Goal: Communication & Community: Connect with others

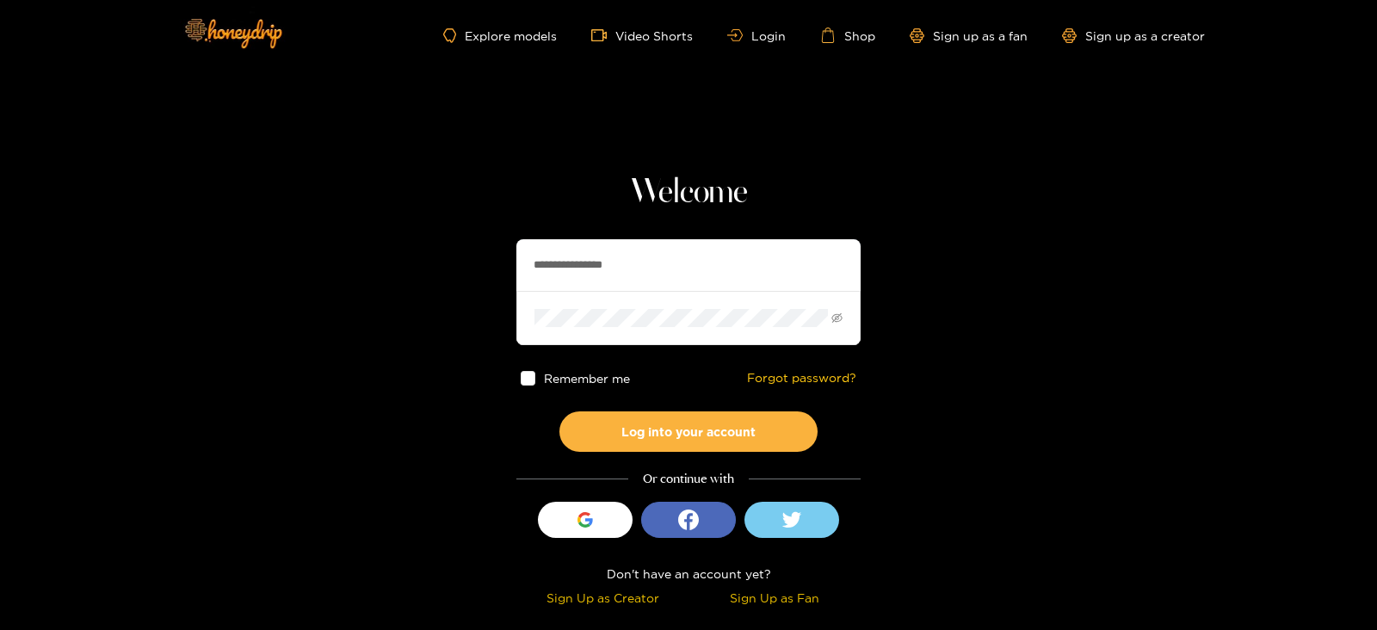
drag, startPoint x: 684, startPoint y: 260, endPoint x: 489, endPoint y: 261, distance: 195.4
click at [489, 261] on section "**********" at bounding box center [688, 306] width 1377 height 612
type input "**********"
click at [559, 411] on button "Log into your account" at bounding box center [688, 431] width 258 height 40
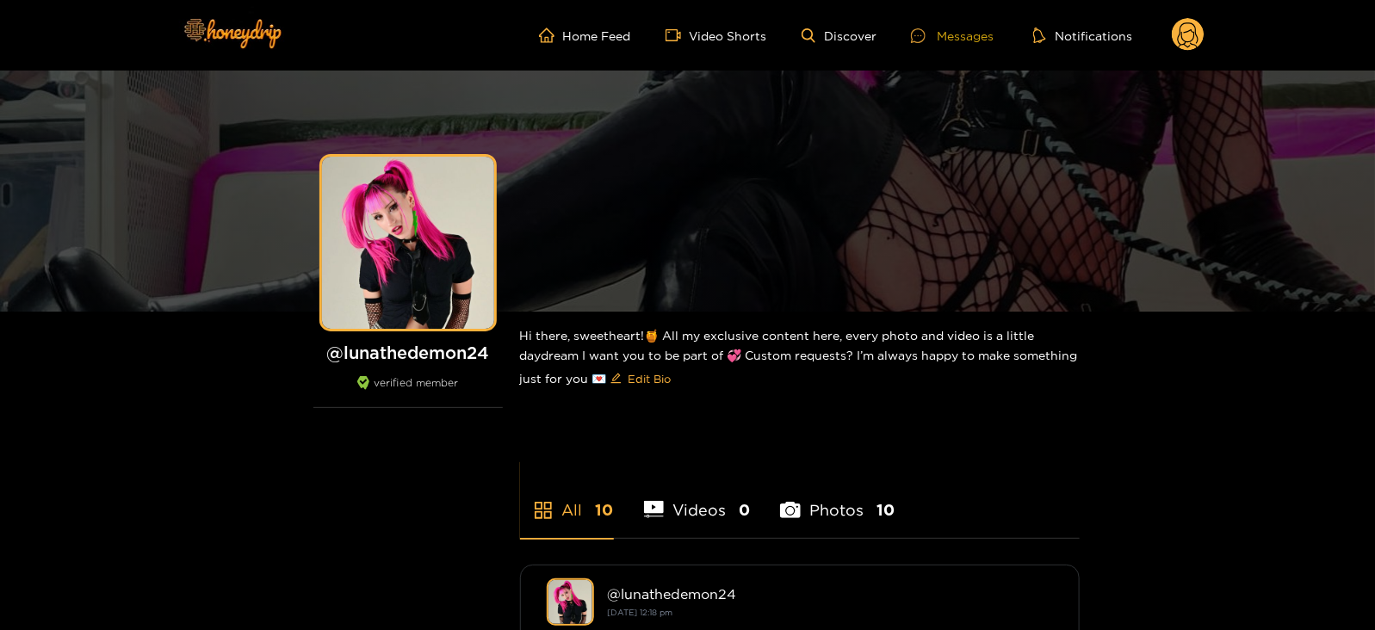
click at [960, 34] on div "Messages" at bounding box center [952, 36] width 83 height 20
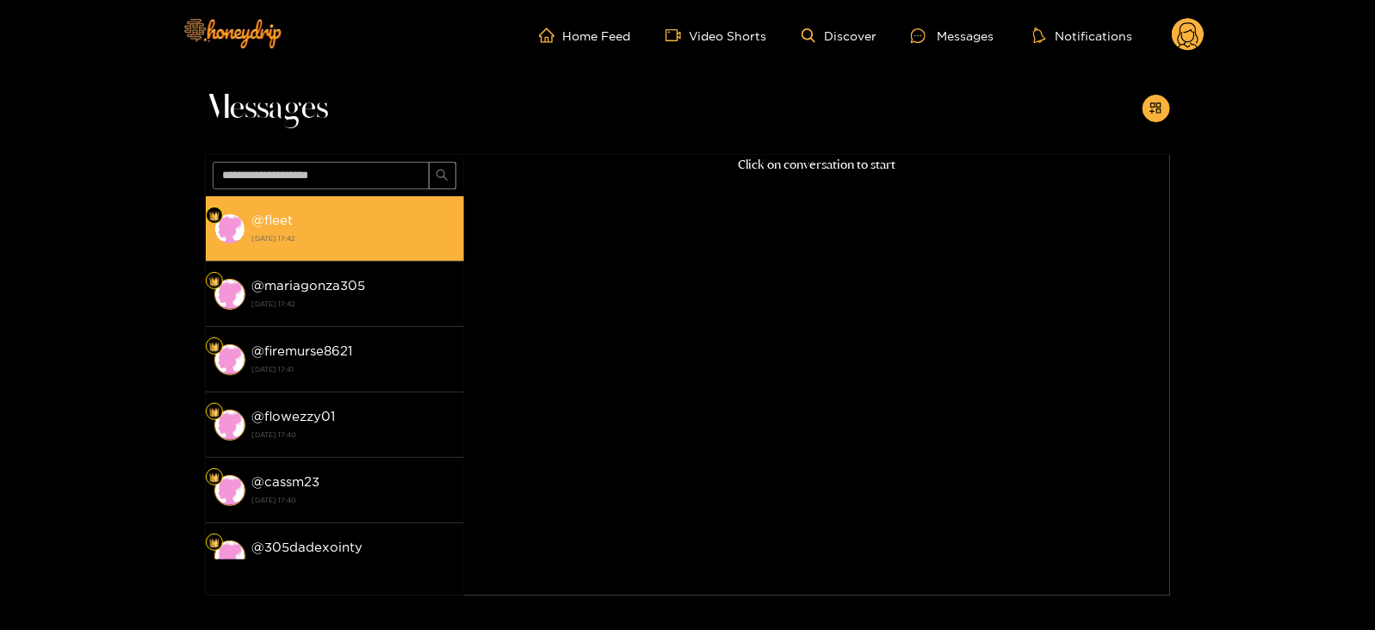
click at [378, 231] on strong "[DATE] 17:42" at bounding box center [353, 238] width 203 height 15
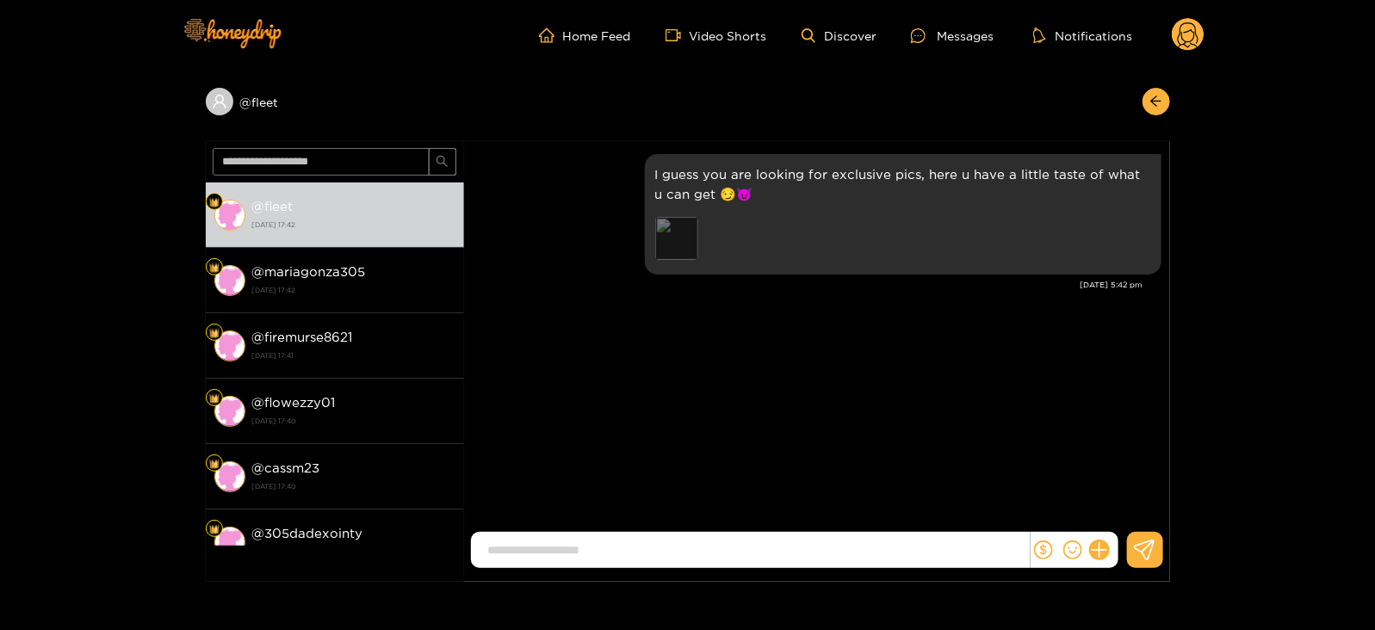
click at [696, 217] on div "Preview" at bounding box center [676, 238] width 43 height 43
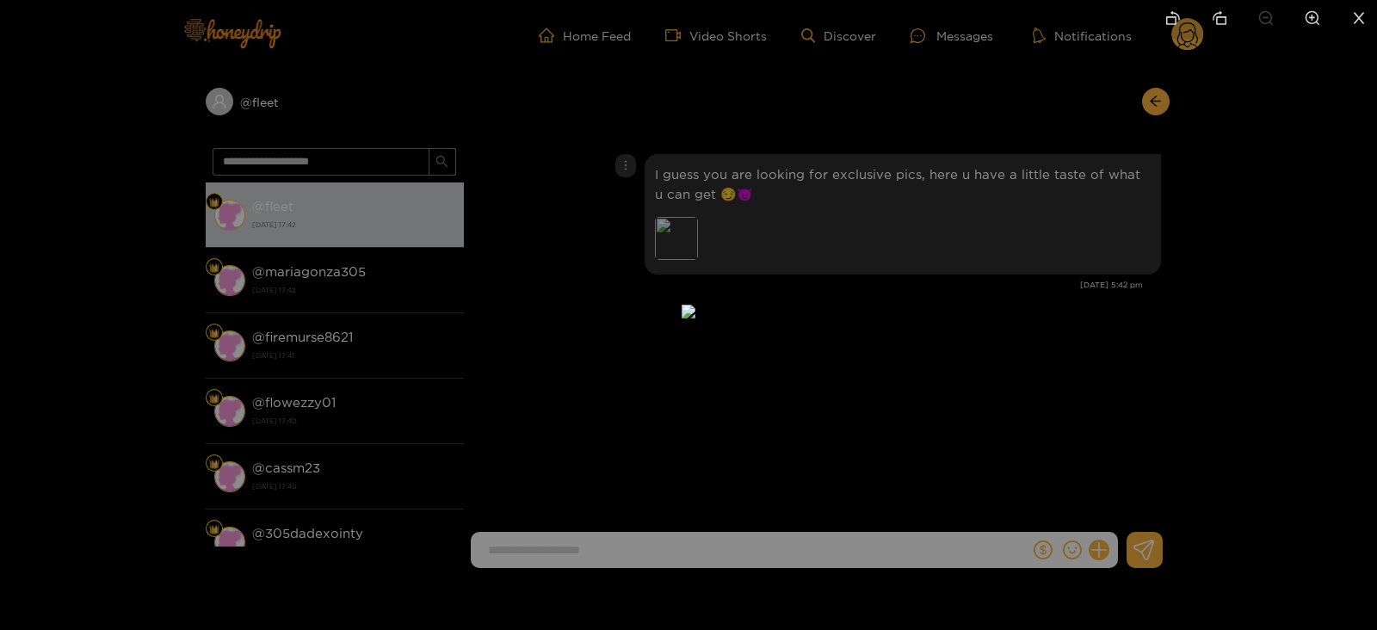
click at [1274, 329] on div at bounding box center [688, 315] width 1377 height 630
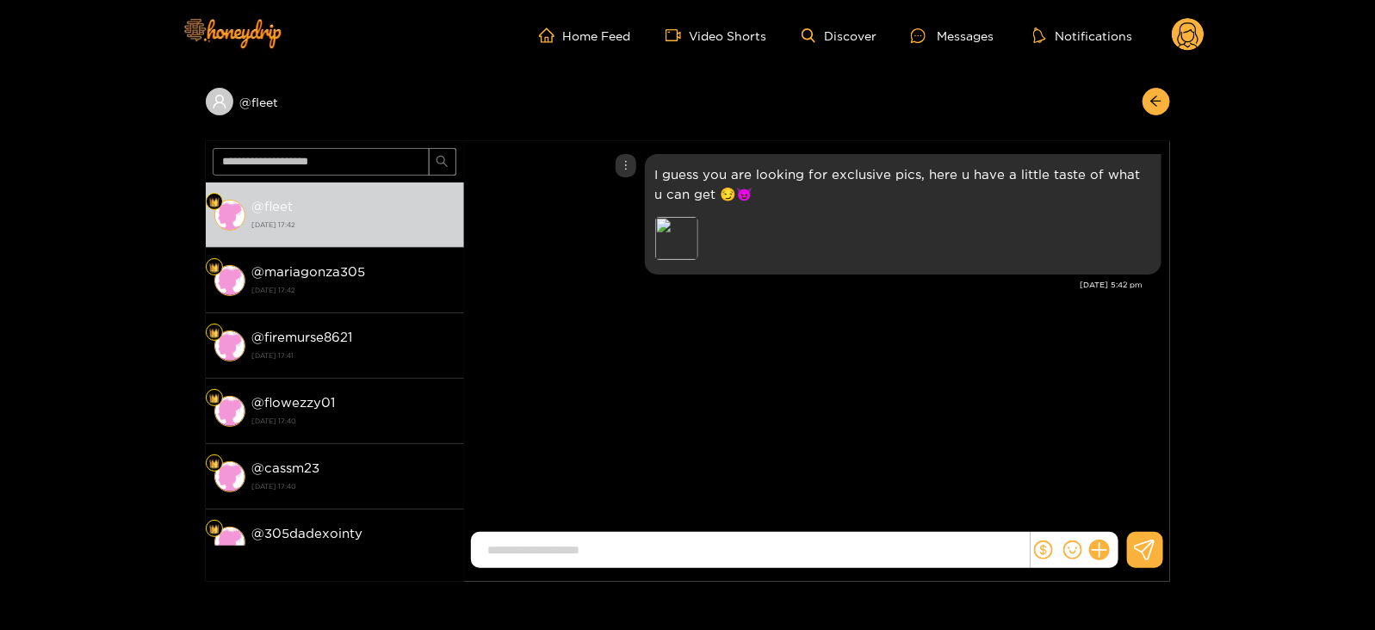
click at [1067, 164] on p "I guess you are looking for exclusive pics, here u have a little taste of what …" at bounding box center [903, 184] width 496 height 40
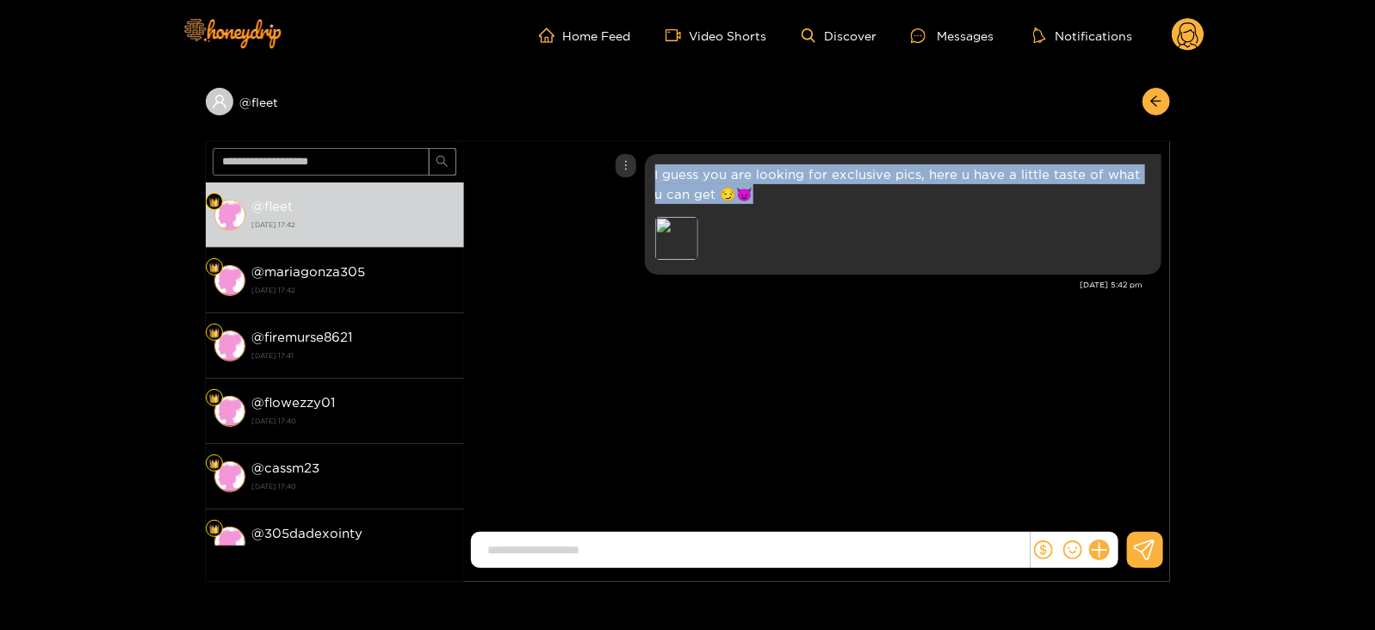
click at [1067, 164] on p "I guess you are looking for exclusive pics, here u have a little taste of what …" at bounding box center [903, 184] width 496 height 40
copy p "I guess you are looking for exclusive pics, here u have a little taste of what …"
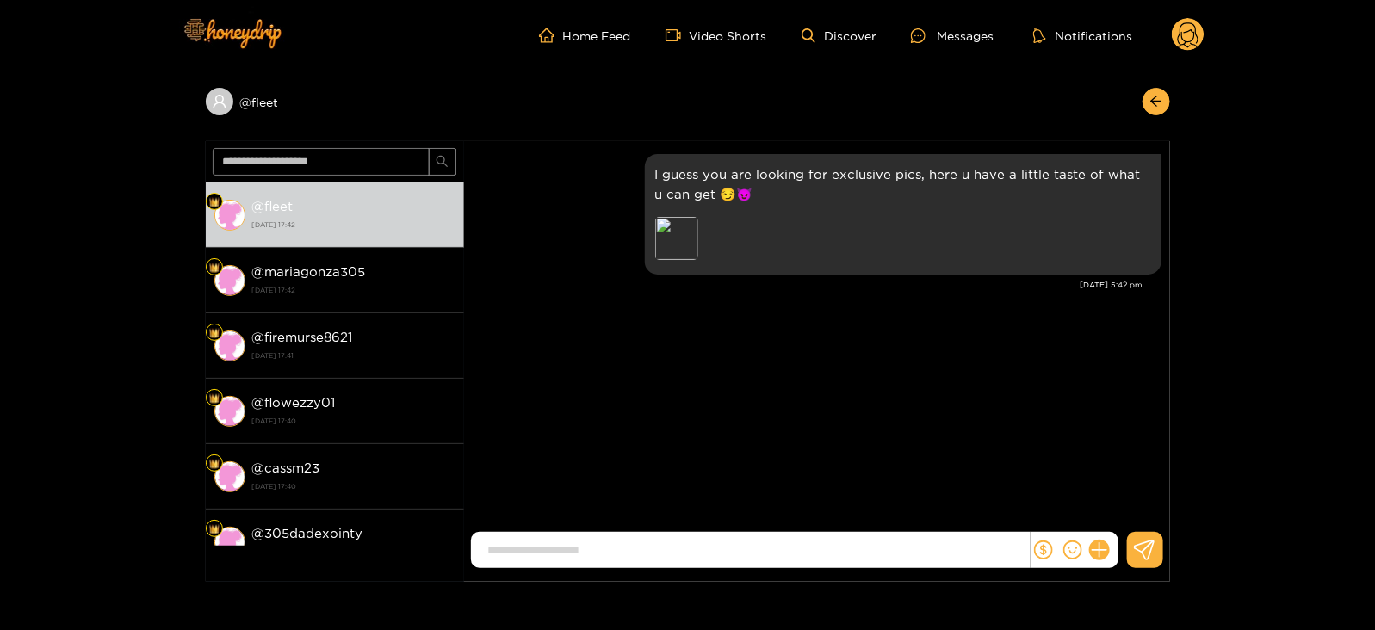
click at [1188, 36] on circle at bounding box center [1187, 34] width 33 height 33
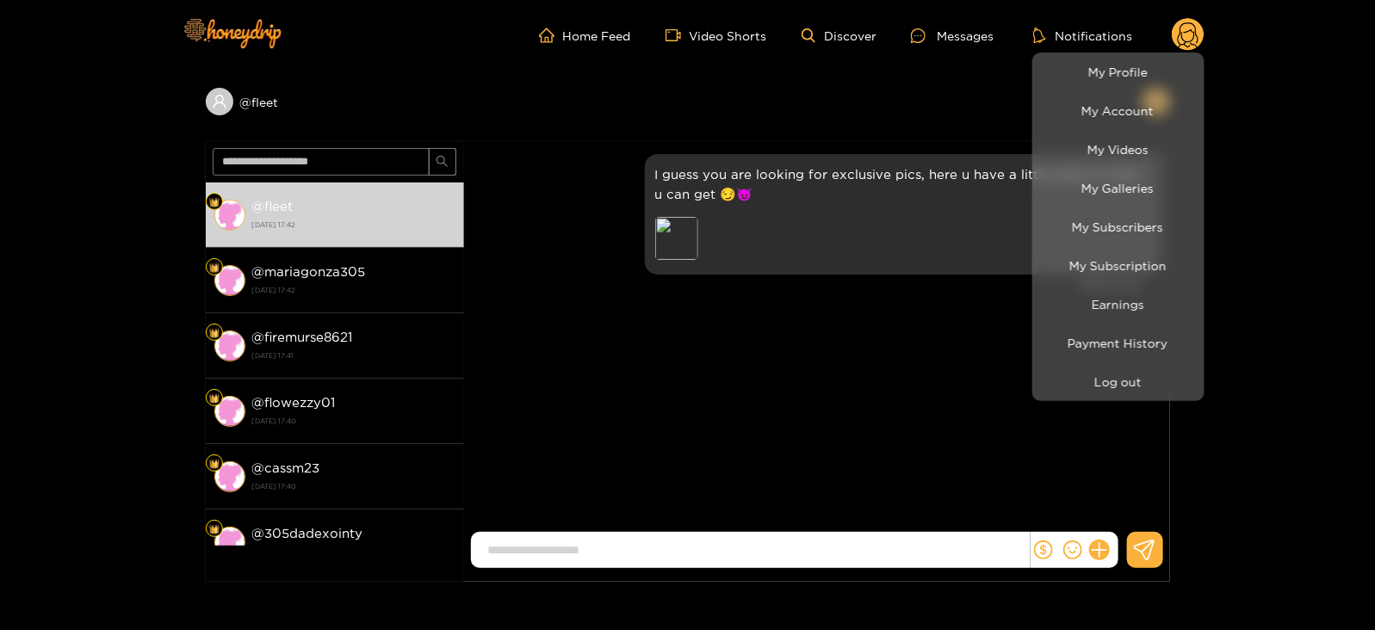
click at [1079, 204] on li "My Galleries" at bounding box center [1118, 188] width 172 height 39
click at [1089, 222] on link "My Subscribers" at bounding box center [1118, 227] width 164 height 30
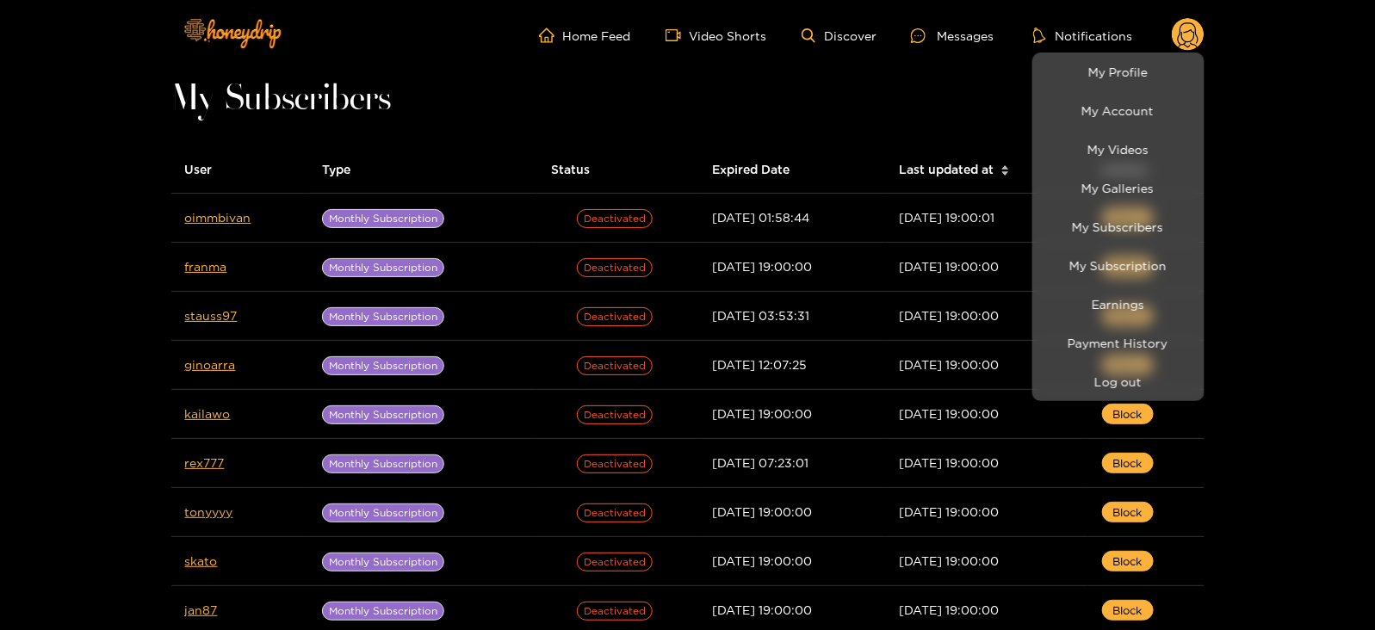
click at [224, 220] on div at bounding box center [687, 315] width 1375 height 630
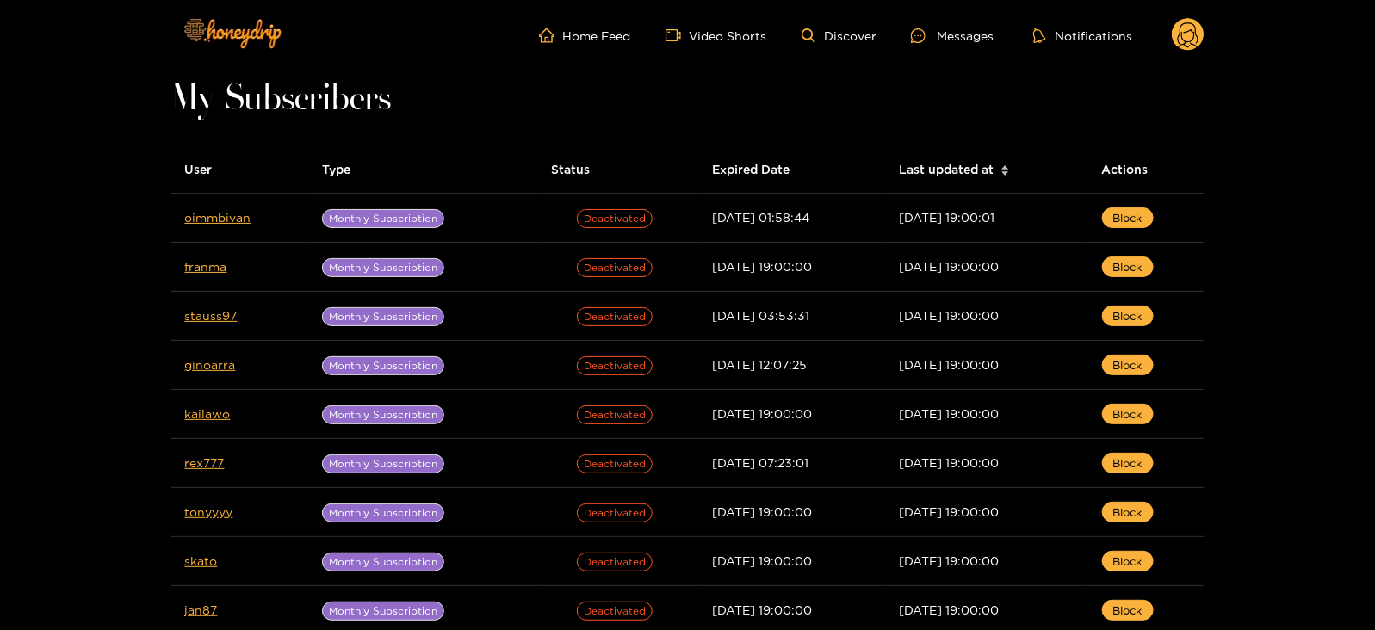
click at [224, 220] on link "oimmbivan" at bounding box center [218, 217] width 66 height 13
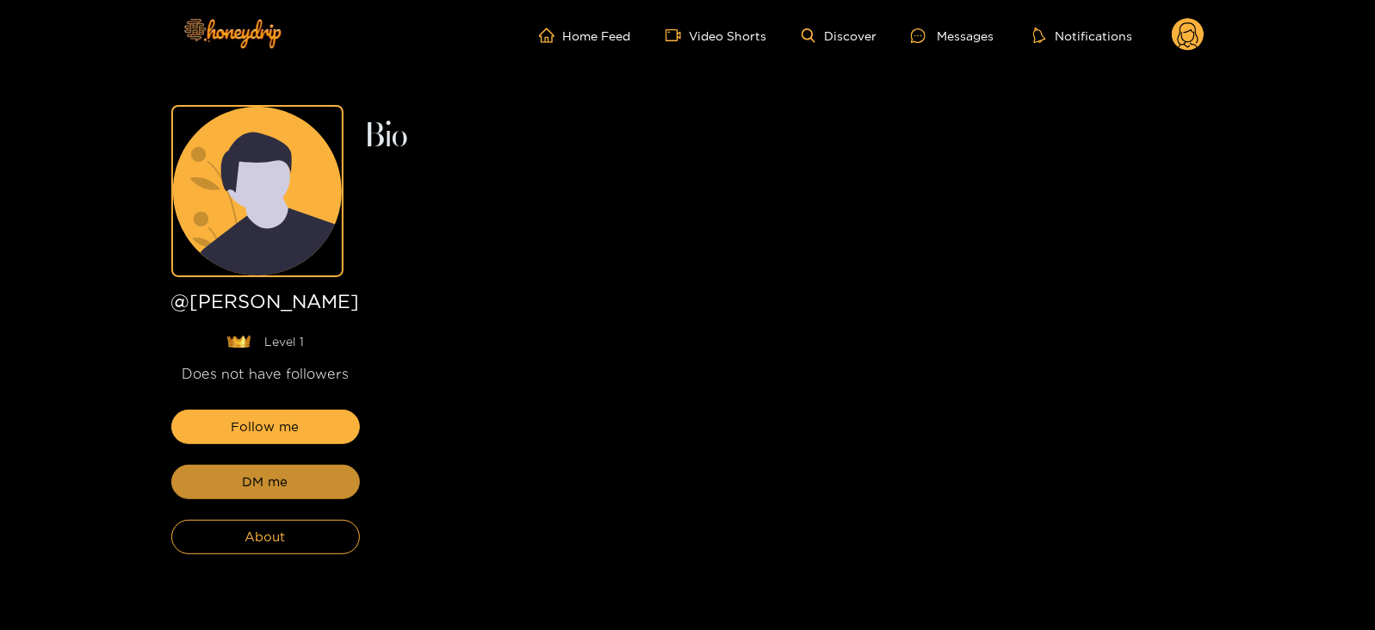
click at [317, 498] on button "DM me" at bounding box center [265, 482] width 188 height 34
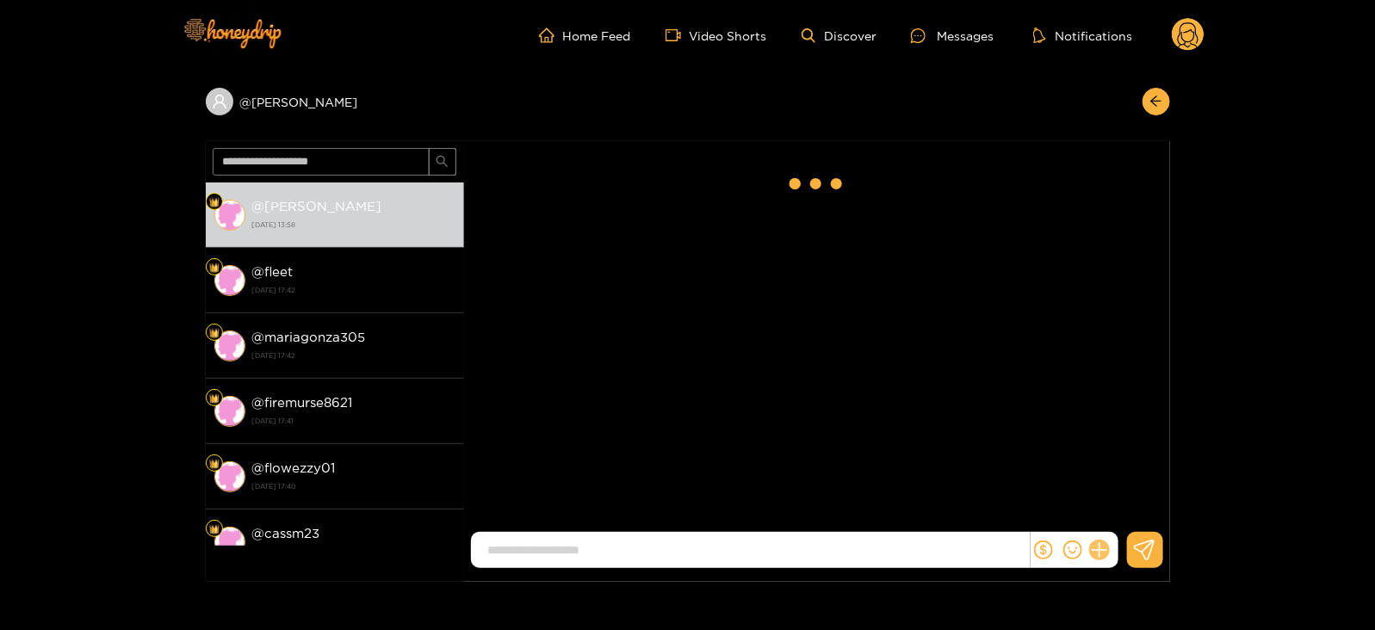
click at [1094, 548] on icon at bounding box center [1099, 551] width 20 height 20
click at [1135, 497] on button at bounding box center [1131, 508] width 60 height 39
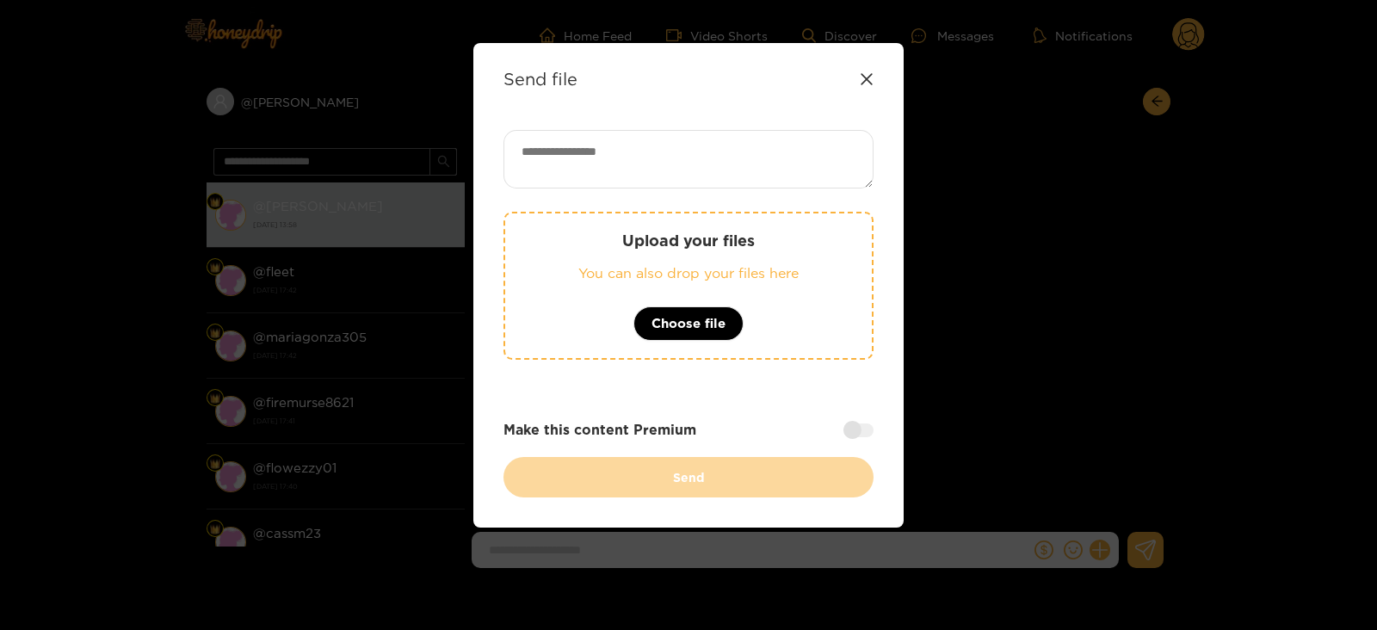
click at [717, 164] on textarea at bounding box center [689, 159] width 370 height 59
paste textarea "**********"
type textarea "**********"
click at [712, 263] on p "You can also drop your files here" at bounding box center [689, 273] width 298 height 20
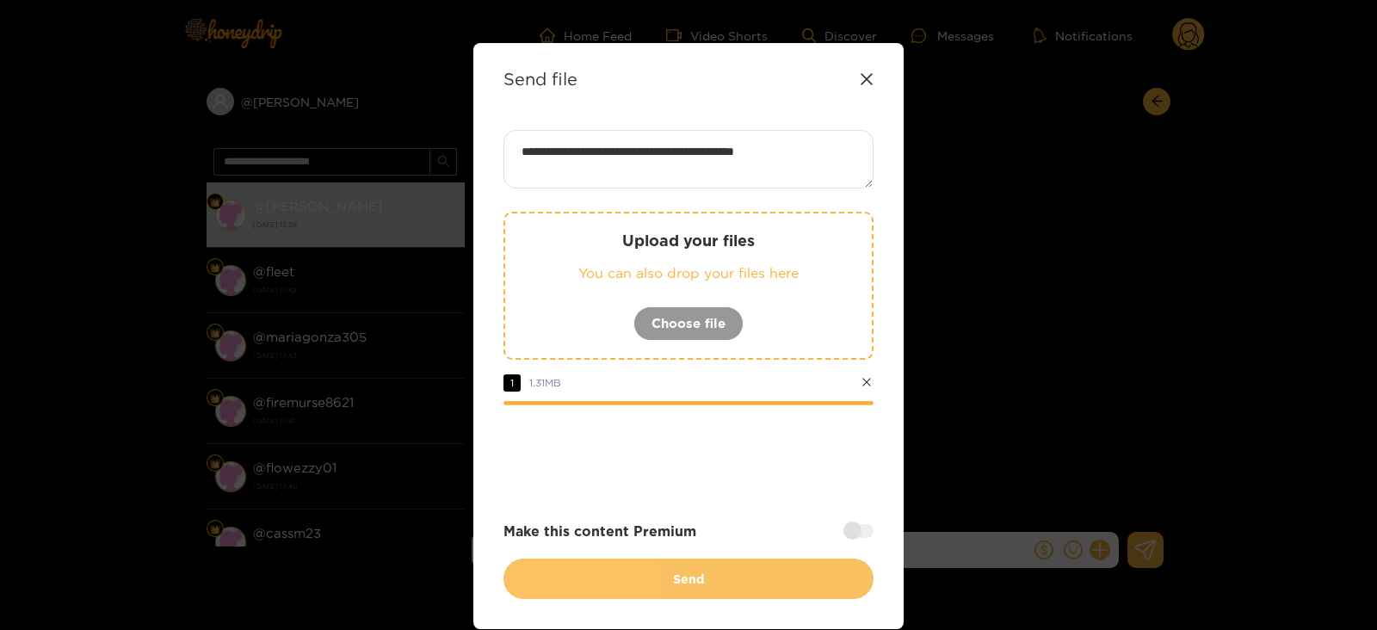
click at [693, 584] on button "Send" at bounding box center [689, 579] width 370 height 40
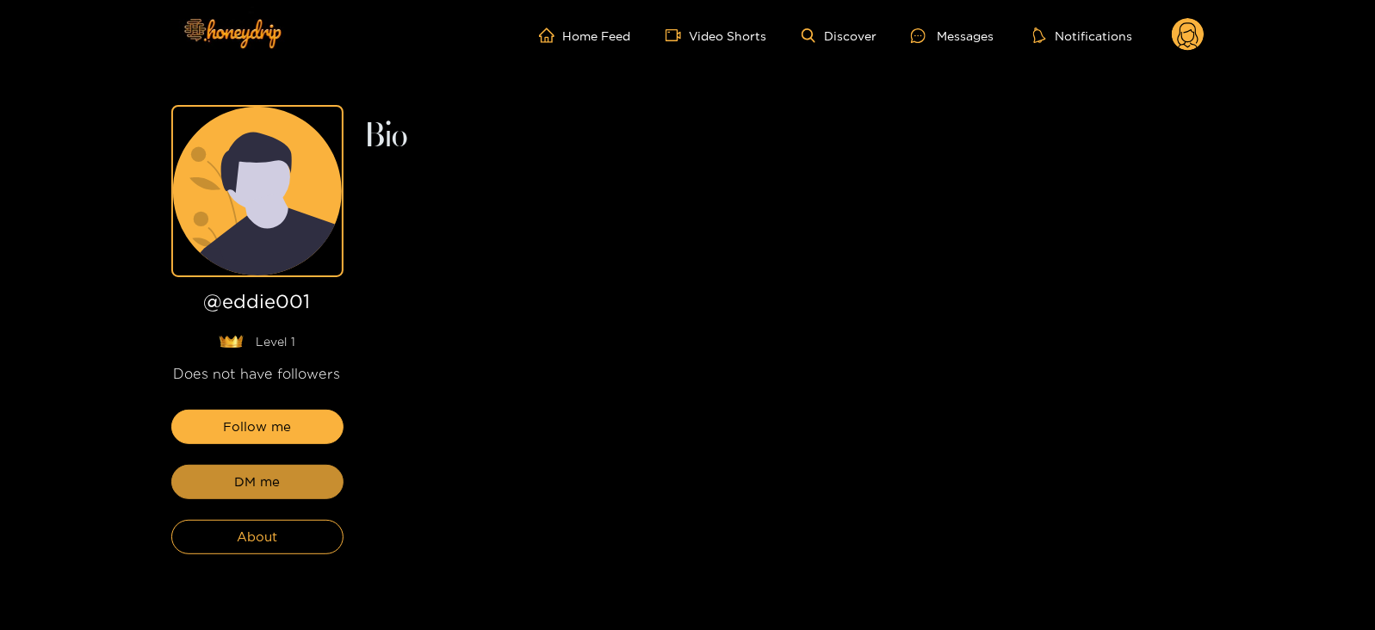
click at [291, 496] on button "DM me" at bounding box center [257, 482] width 172 height 34
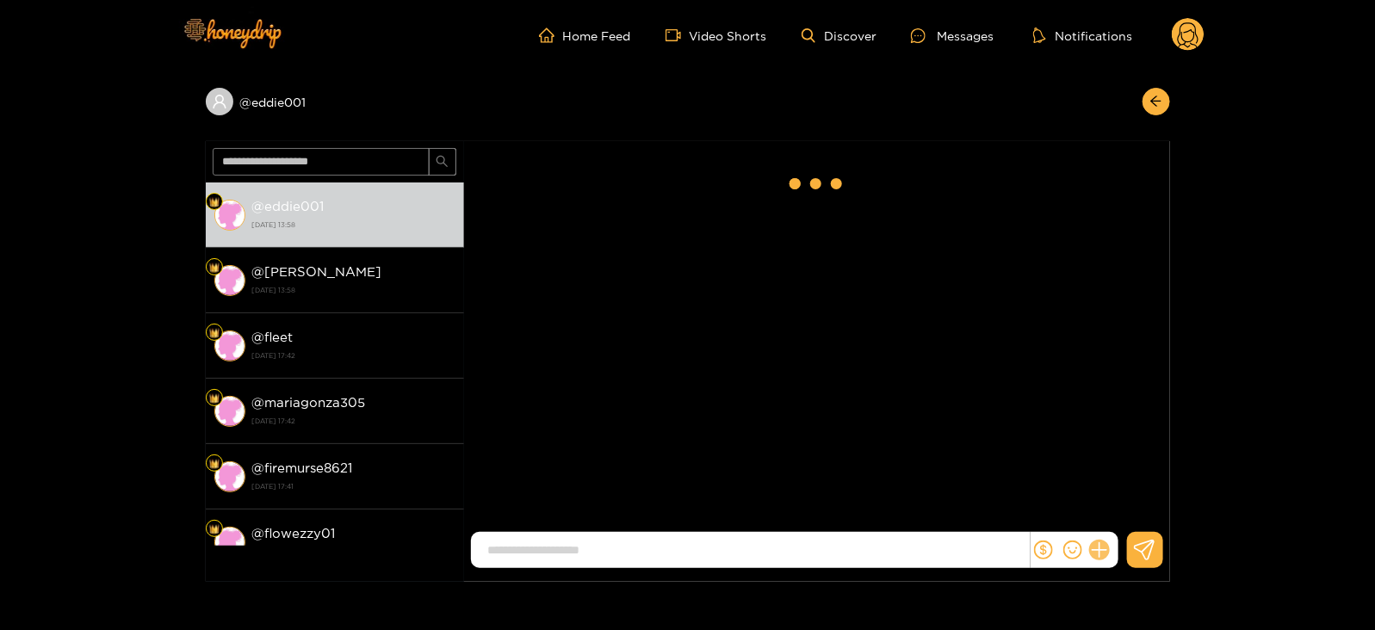
click at [1100, 550] on icon at bounding box center [1099, 550] width 16 height 16
click at [1140, 491] on button at bounding box center [1131, 508] width 60 height 39
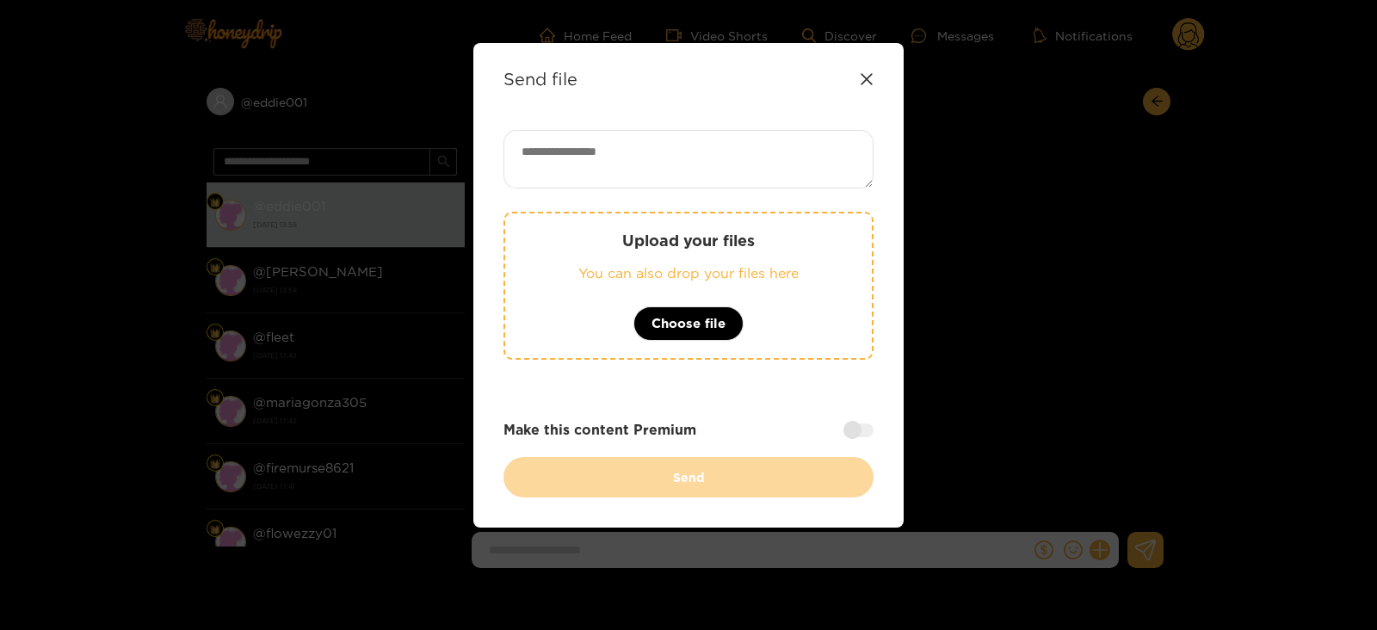
click at [697, 166] on textarea at bounding box center [689, 159] width 370 height 59
paste textarea "**********"
type textarea "**********"
click at [759, 260] on div "Upload your files You can also drop your files here Choose file" at bounding box center [689, 286] width 370 height 148
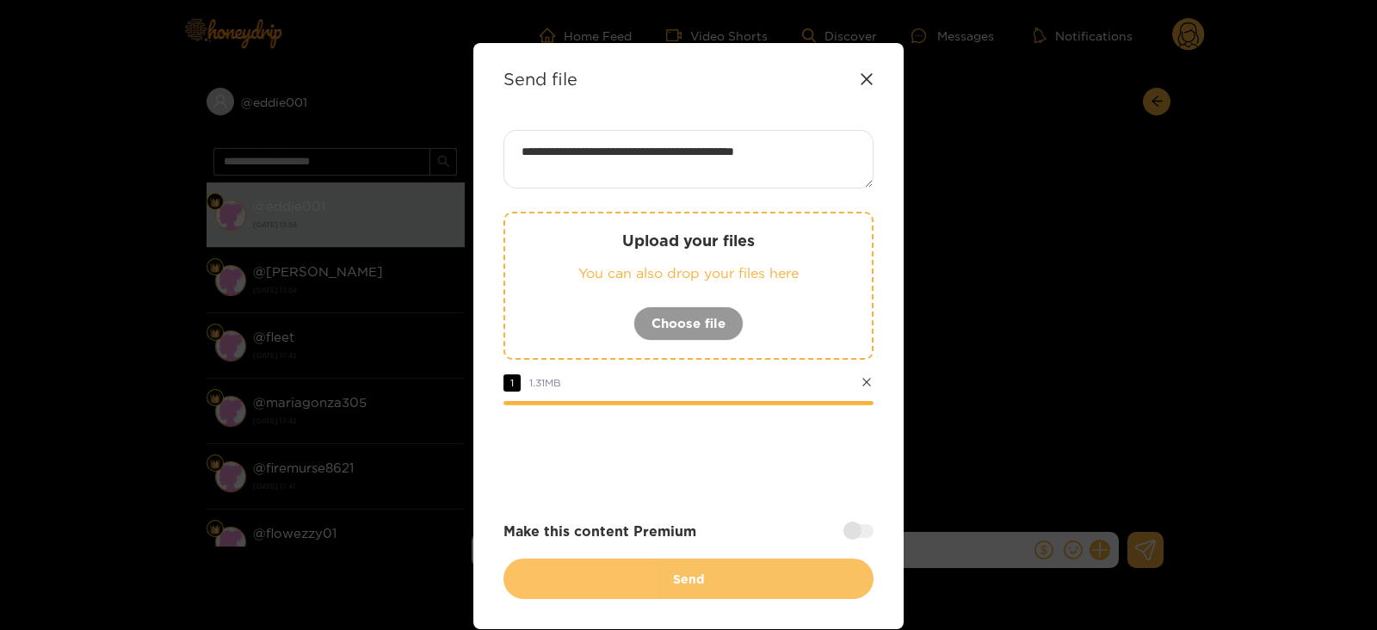
click at [629, 574] on button "Send" at bounding box center [689, 579] width 370 height 40
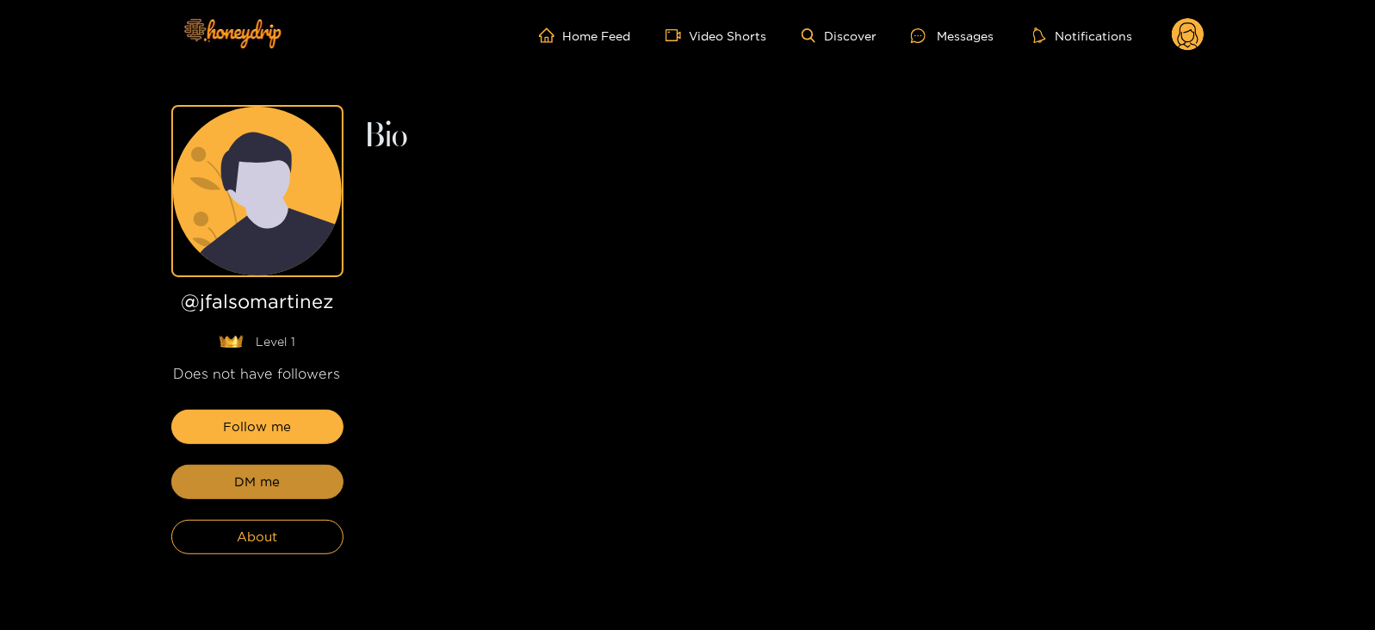
click at [309, 479] on button "DM me" at bounding box center [257, 482] width 172 height 34
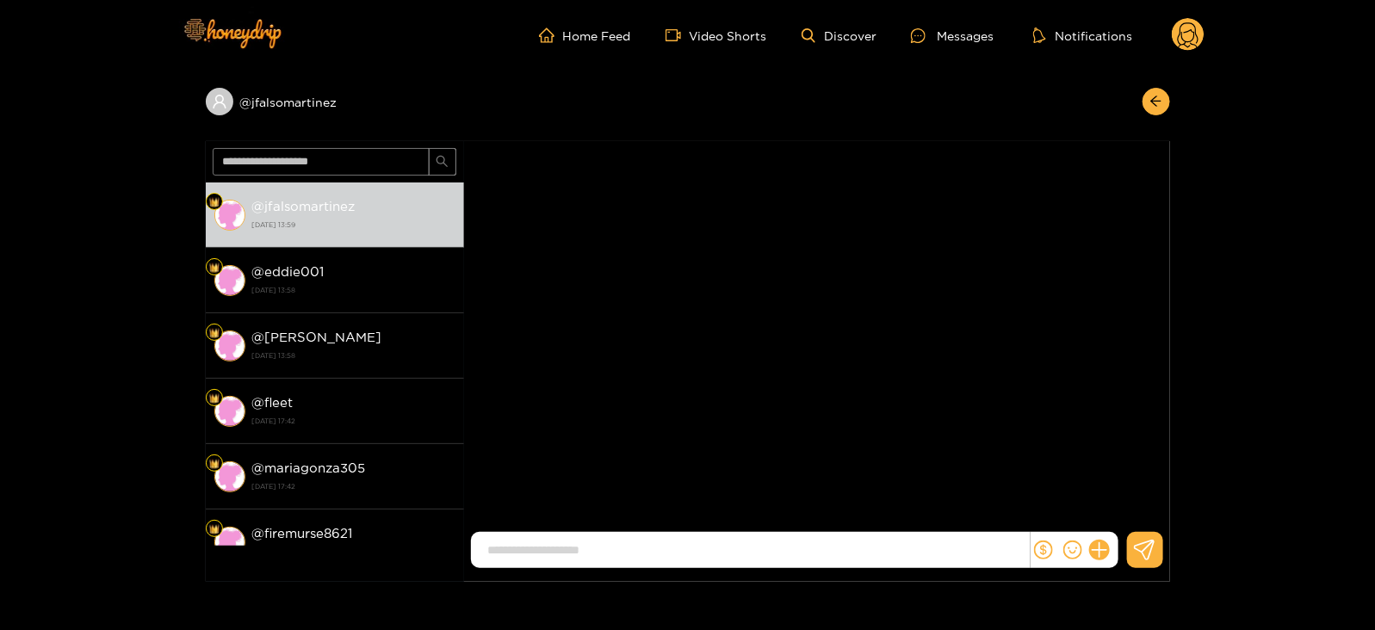
click at [1097, 535] on div at bounding box center [1074, 550] width 88 height 36
click at [1100, 545] on icon at bounding box center [1099, 551] width 20 height 20
click at [1156, 487] on div "Jose Falso" at bounding box center [817, 339] width 706 height 396
click at [1134, 498] on button at bounding box center [1131, 508] width 60 height 39
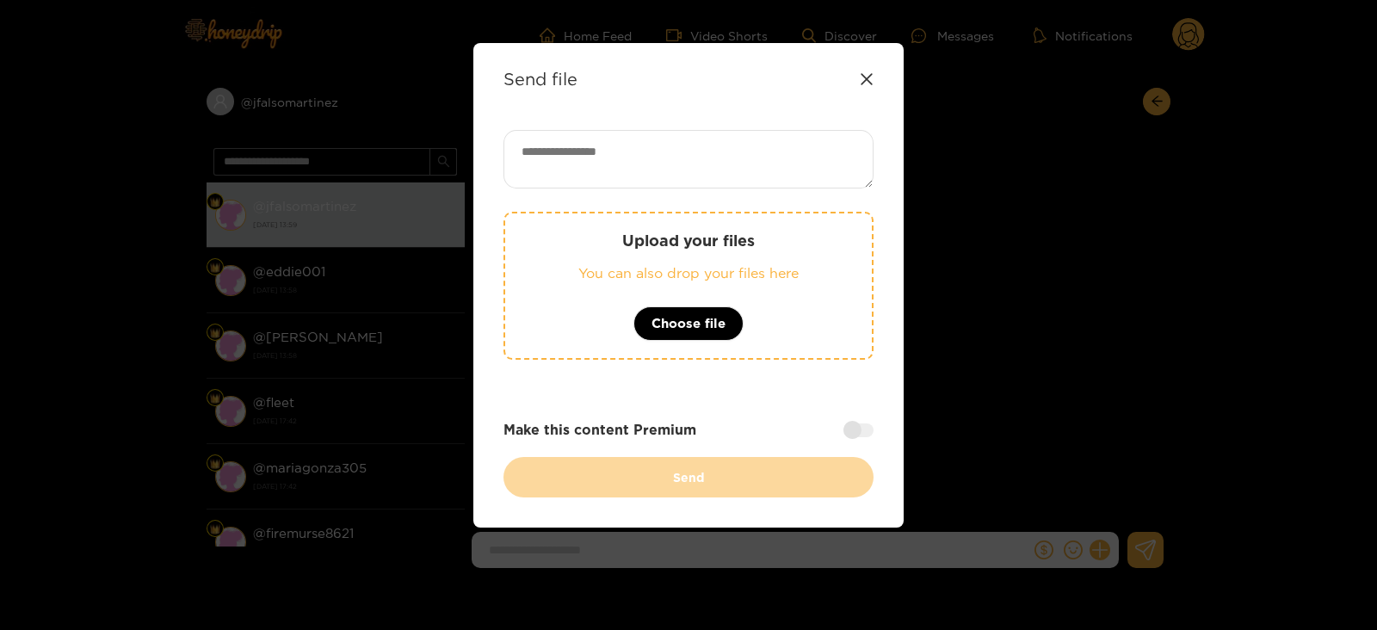
click at [733, 161] on textarea at bounding box center [689, 159] width 370 height 59
paste textarea "**********"
type textarea "**********"
click at [763, 251] on div "Upload your files You can also drop your files here Choose file" at bounding box center [689, 286] width 370 height 148
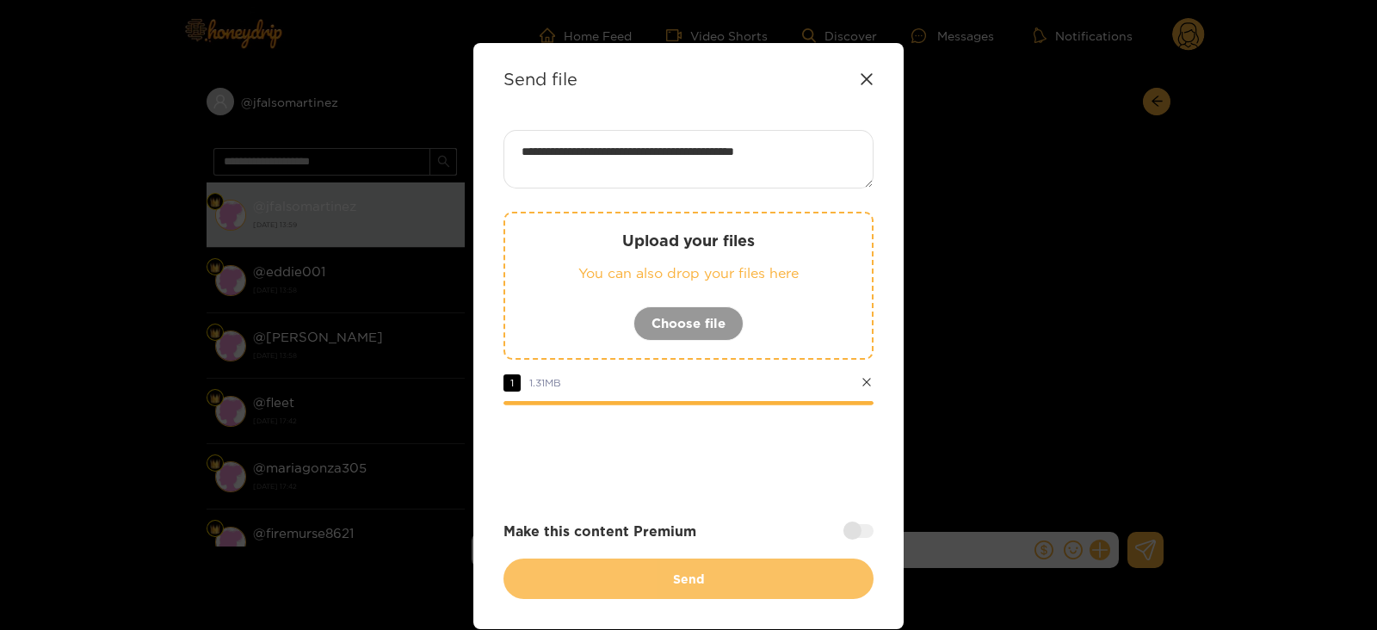
click at [612, 578] on button "Send" at bounding box center [689, 579] width 370 height 40
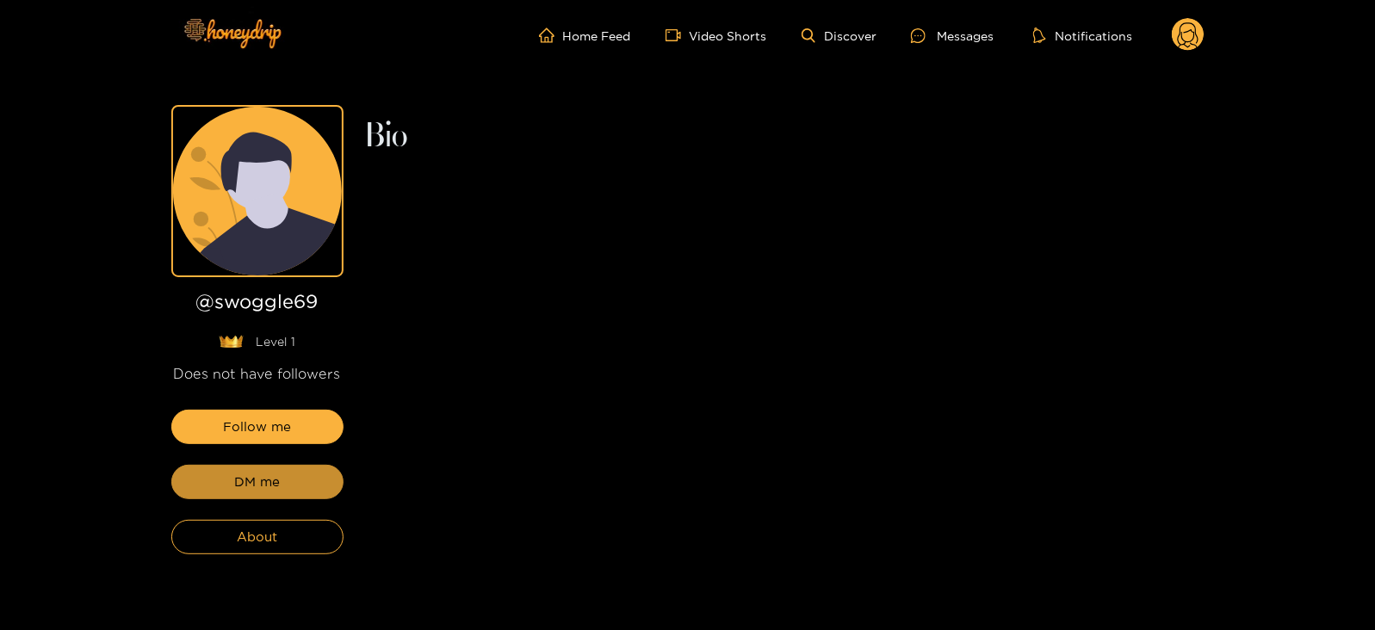
click at [213, 493] on button "DM me" at bounding box center [257, 482] width 172 height 34
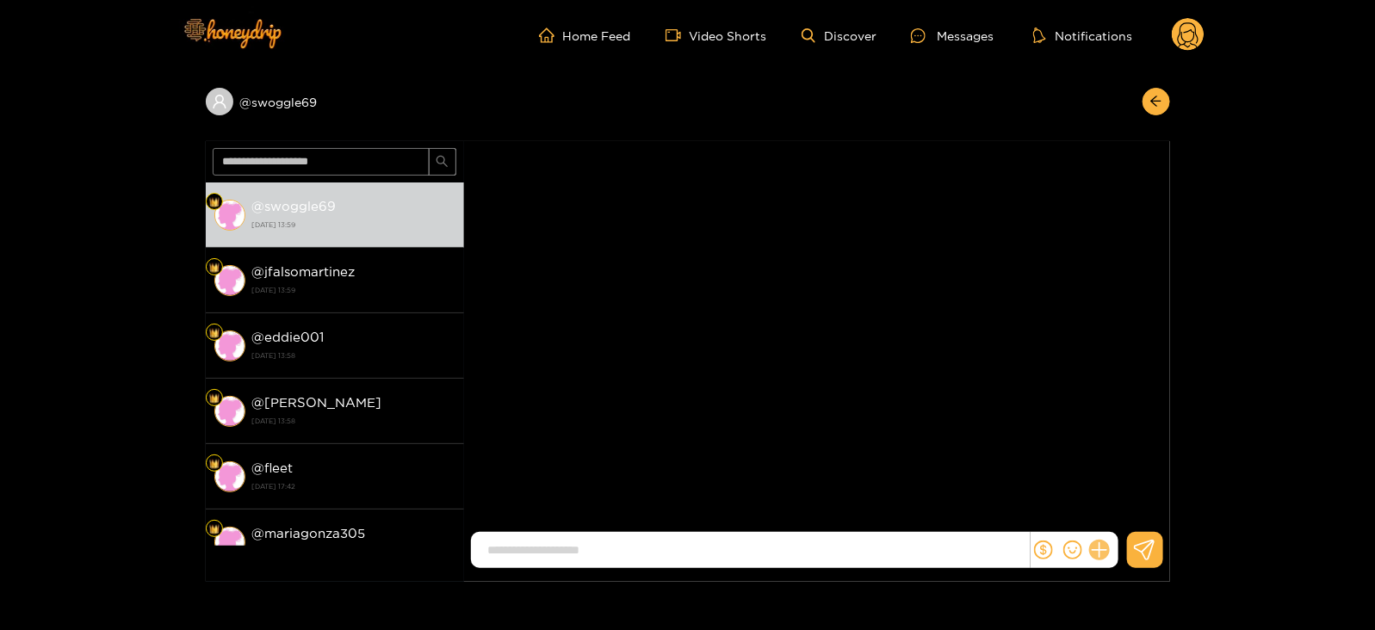
click at [1097, 556] on icon at bounding box center [1099, 551] width 20 height 20
click at [1146, 496] on button at bounding box center [1131, 508] width 60 height 39
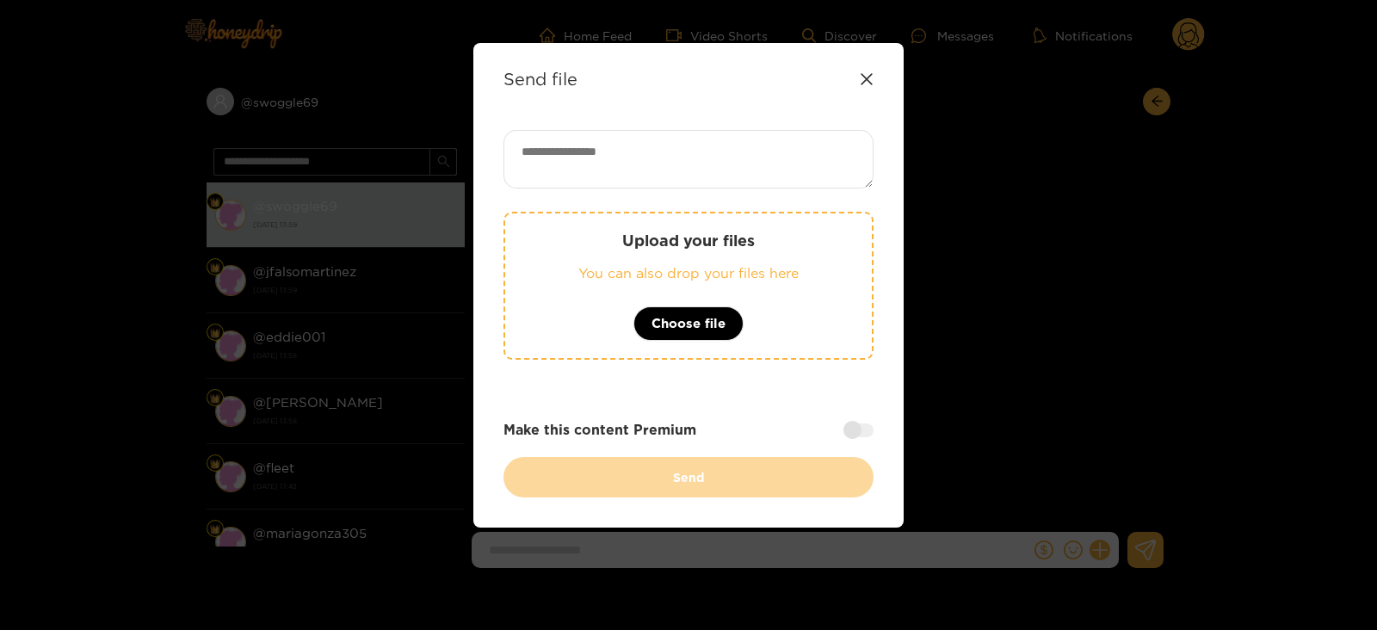
click at [674, 140] on textarea at bounding box center [689, 159] width 370 height 59
paste textarea "**********"
type textarea "**********"
click at [636, 247] on p "Upload your files" at bounding box center [689, 241] width 298 height 20
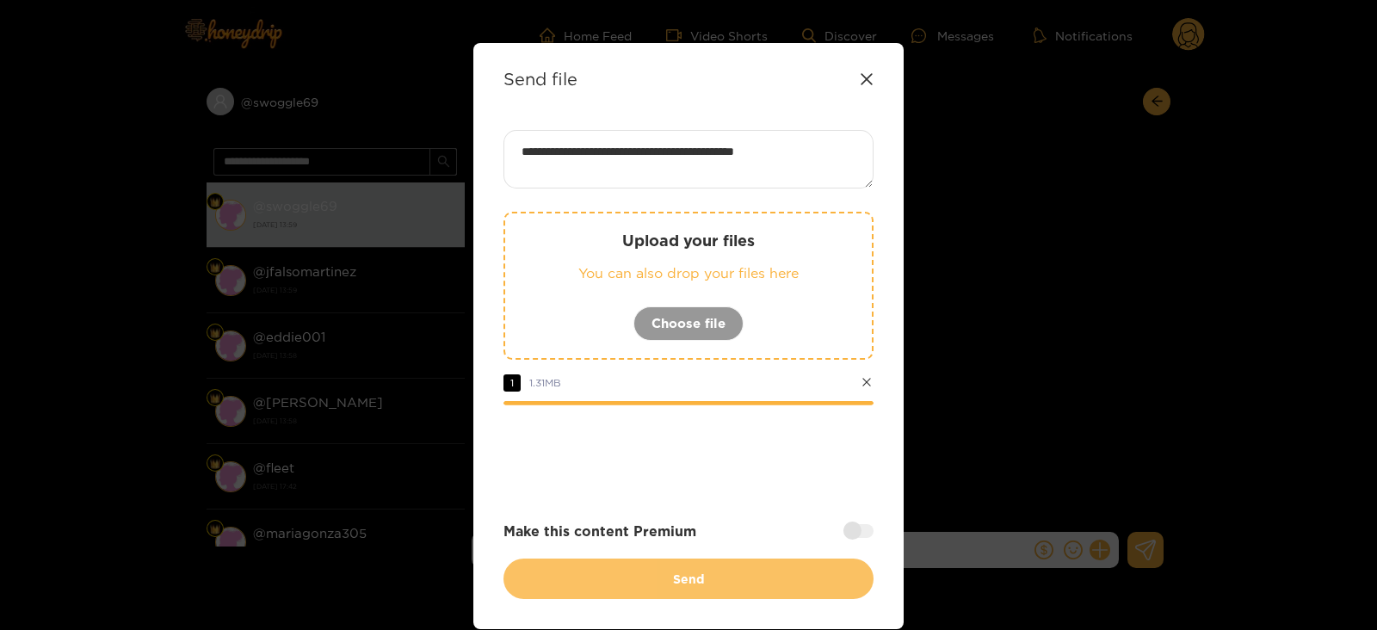
click at [749, 584] on button "Send" at bounding box center [689, 579] width 370 height 40
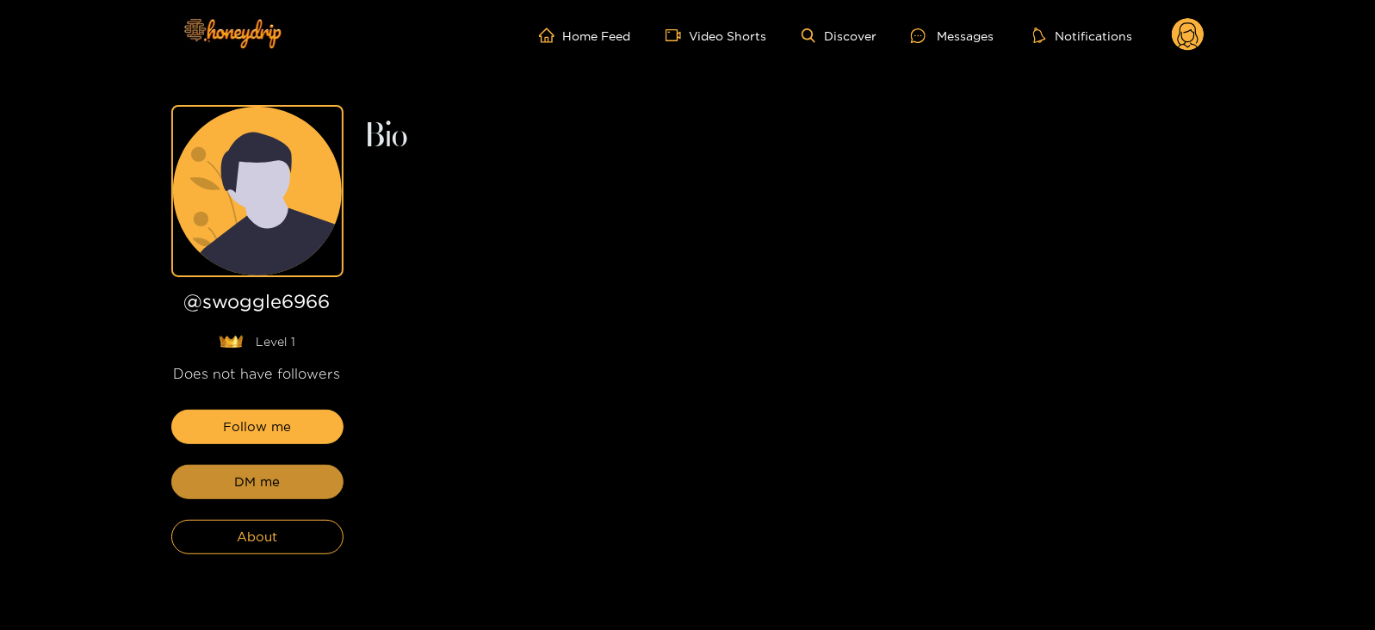
click at [263, 493] on button "DM me" at bounding box center [257, 482] width 172 height 34
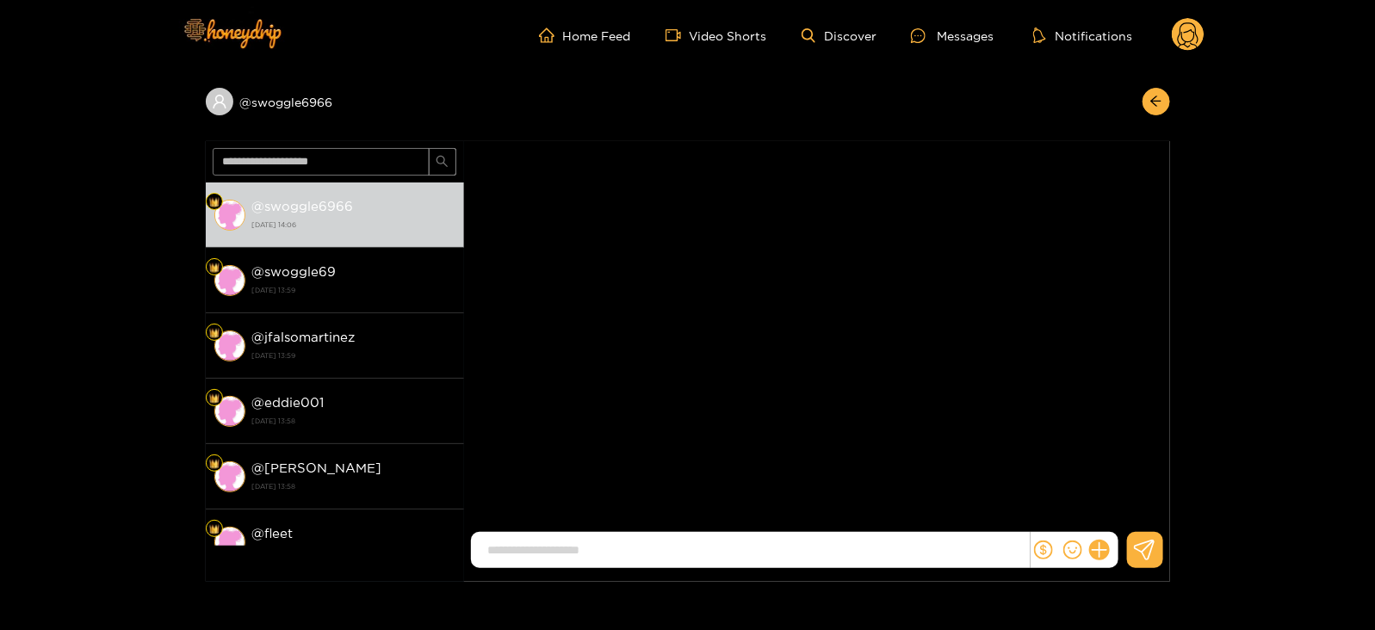
click at [1102, 562] on div at bounding box center [1074, 550] width 88 height 36
click at [1106, 551] on icon at bounding box center [1099, 551] width 20 height 20
click at [1124, 513] on icon at bounding box center [1130, 508] width 17 height 17
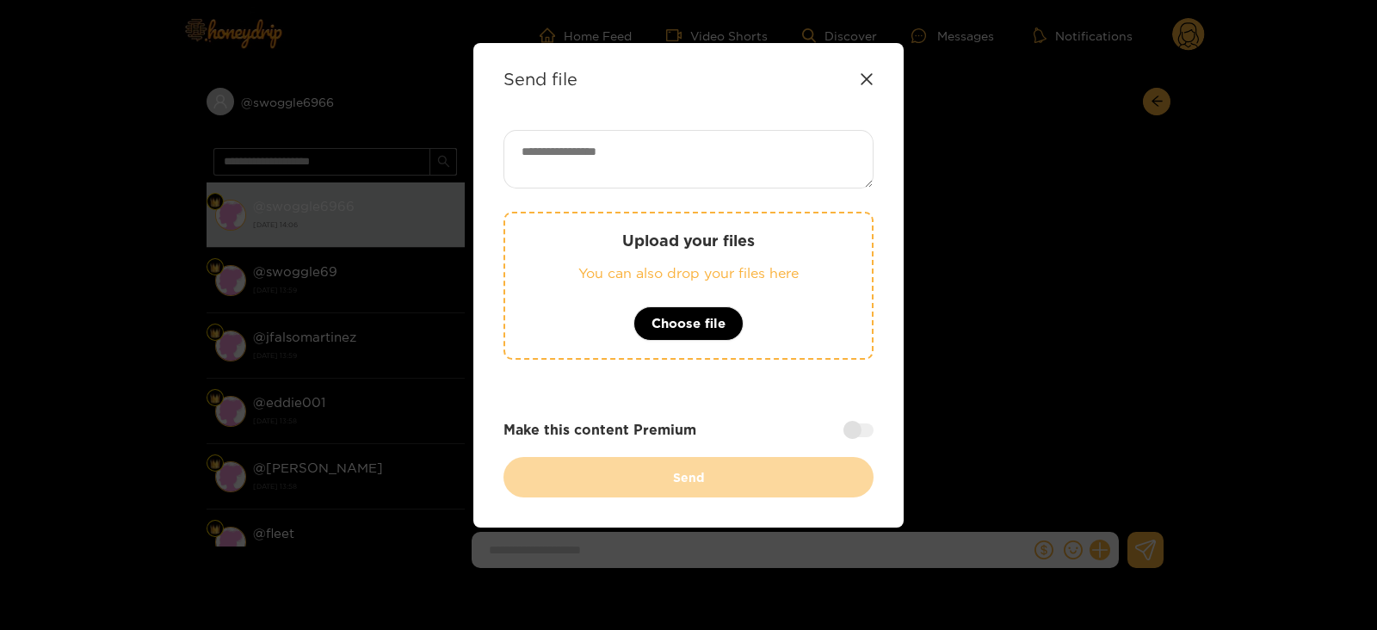
click at [786, 178] on textarea at bounding box center [689, 159] width 370 height 59
paste textarea "**********"
type textarea "**********"
click at [737, 253] on div "Upload your files You can also drop your files here Choose file" at bounding box center [689, 286] width 370 height 148
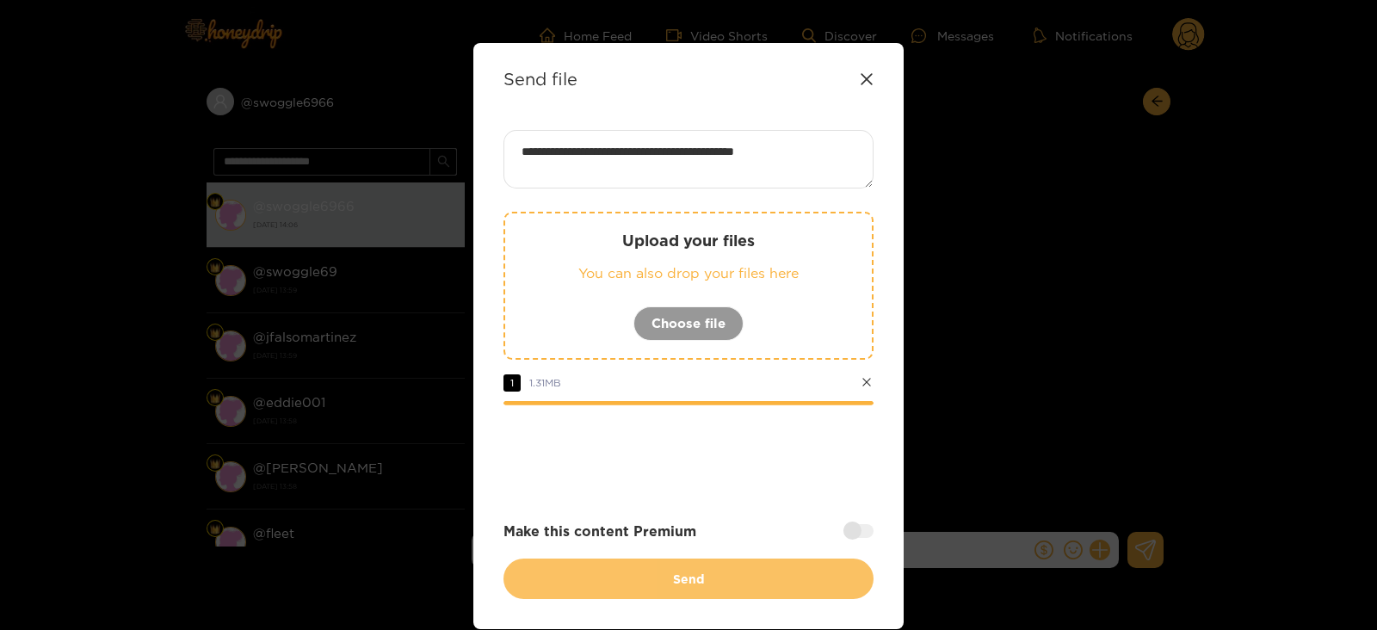
click at [579, 574] on button "Send" at bounding box center [689, 579] width 370 height 40
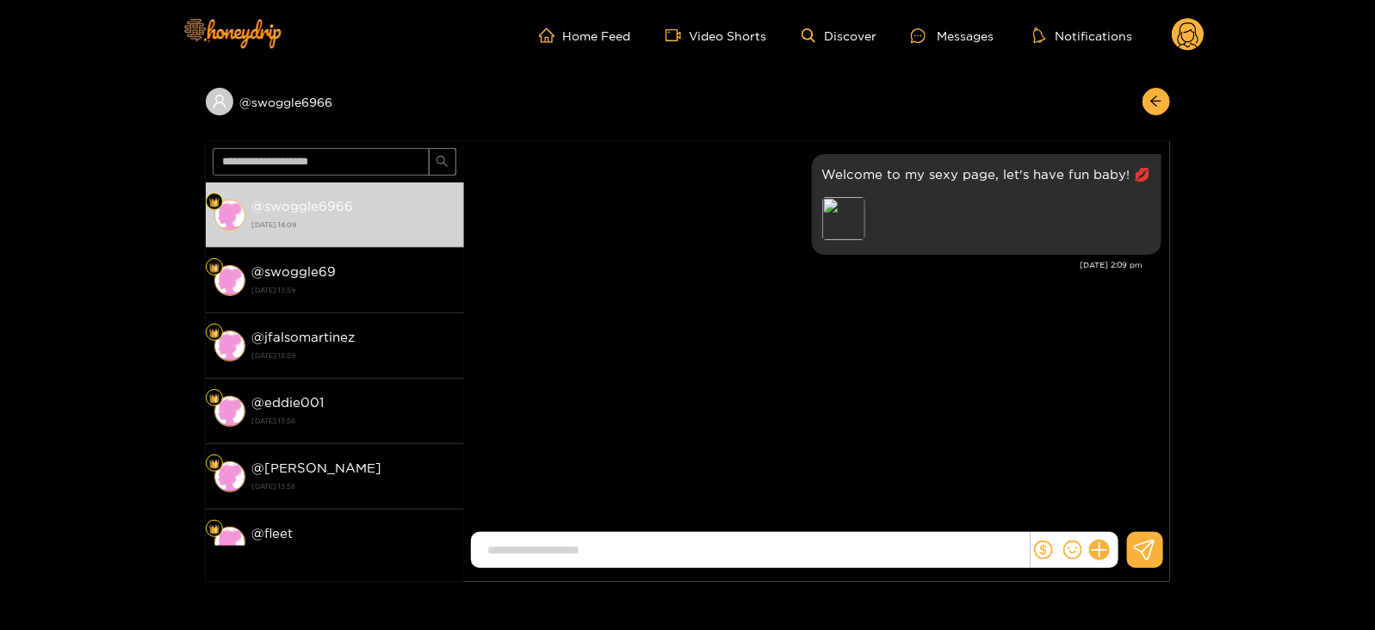
click at [1174, 10] on div "Home Feed Video Shorts Discover Messages Notifications 0" at bounding box center [687, 35] width 1033 height 71
click at [1186, 26] on circle at bounding box center [1187, 34] width 33 height 33
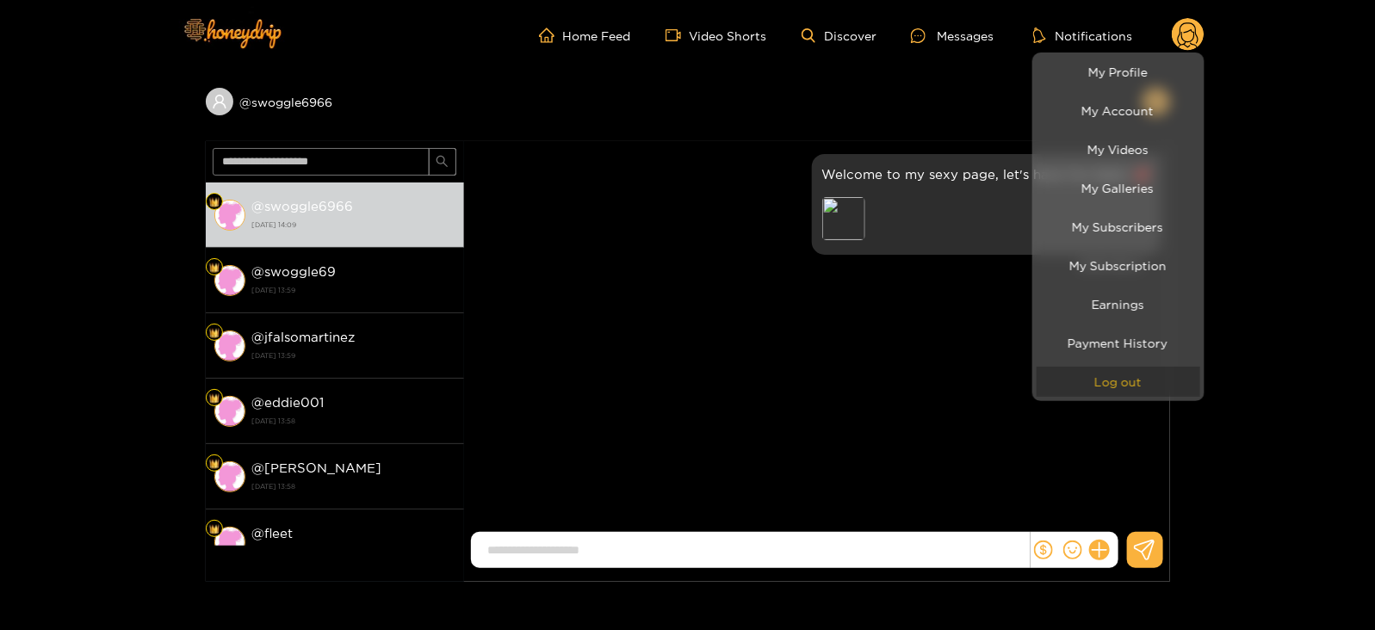
click at [1119, 382] on button "Log out" at bounding box center [1118, 382] width 164 height 30
